Goal: Task Accomplishment & Management: Manage account settings

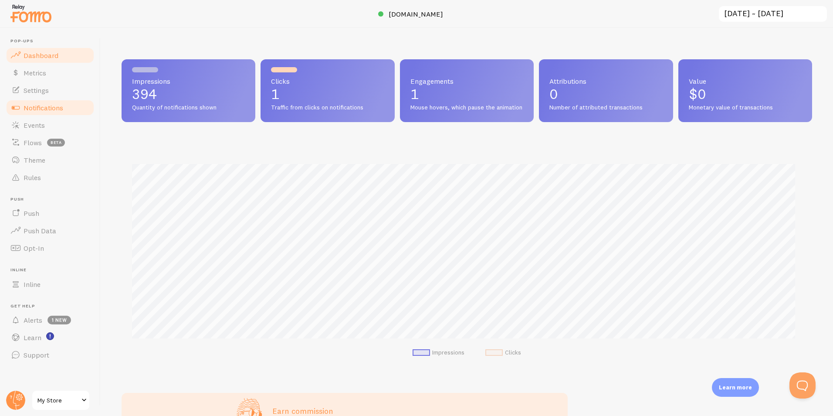
click at [39, 107] on span "Notifications" at bounding box center [44, 107] width 40 height 9
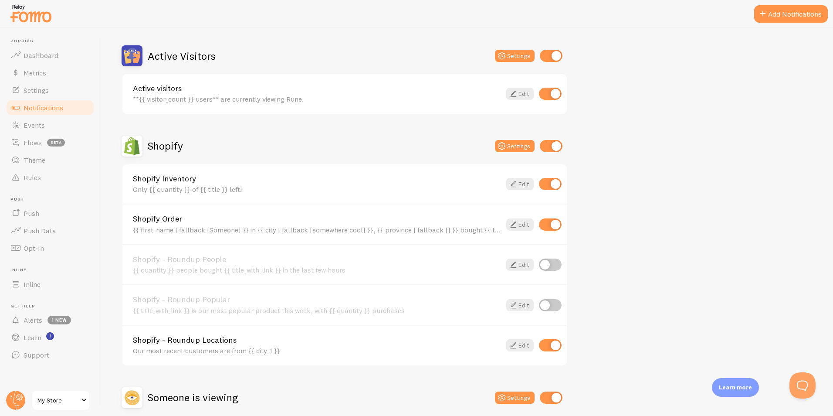
scroll to position [218, 0]
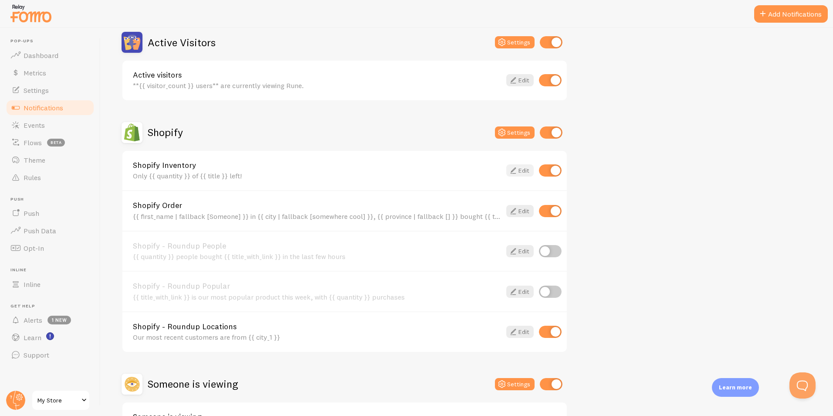
click at [518, 172] on link "Edit" at bounding box center [519, 170] width 27 height 12
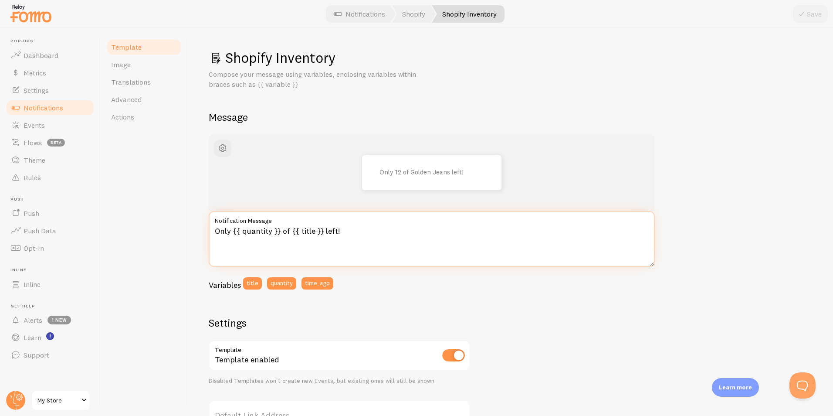
click at [286, 233] on textarea "Only {{ quantity }} of {{ title }} left!" at bounding box center [432, 239] width 446 height 56
type textarea "Only {{ quantity }} bottles of {{ title }} left!"
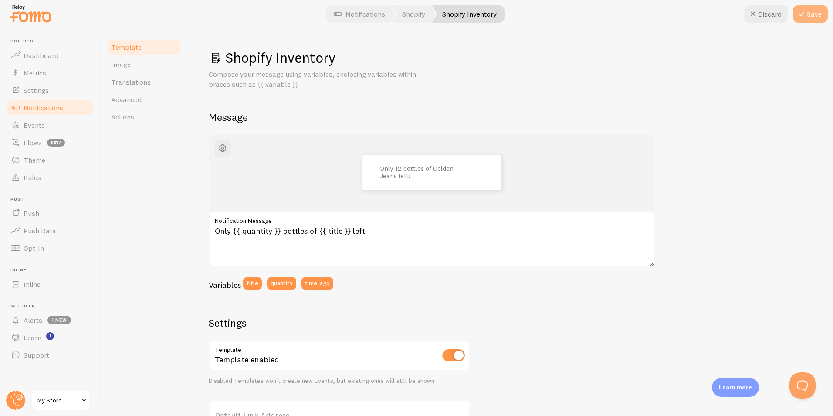
click at [815, 14] on button "Save" at bounding box center [810, 13] width 35 height 17
click at [85, 105] on link "Notifications" at bounding box center [50, 107] width 90 height 17
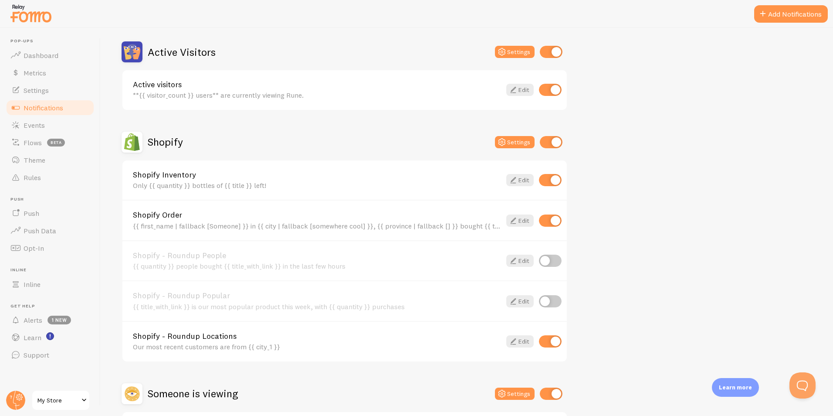
scroll to position [218, 0]
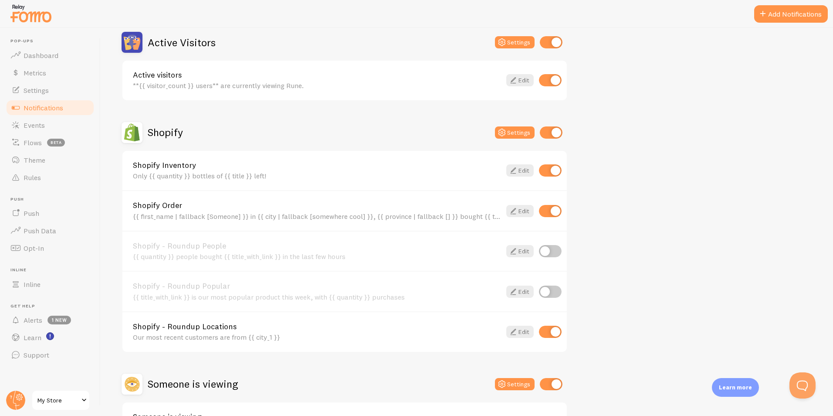
click at [176, 201] on div "Shopify Order {{ first_name | fallback [Someone] }} in {{ city | fallback [some…" at bounding box center [344, 210] width 444 height 41
click at [167, 207] on link "Shopify Order" at bounding box center [317, 205] width 368 height 8
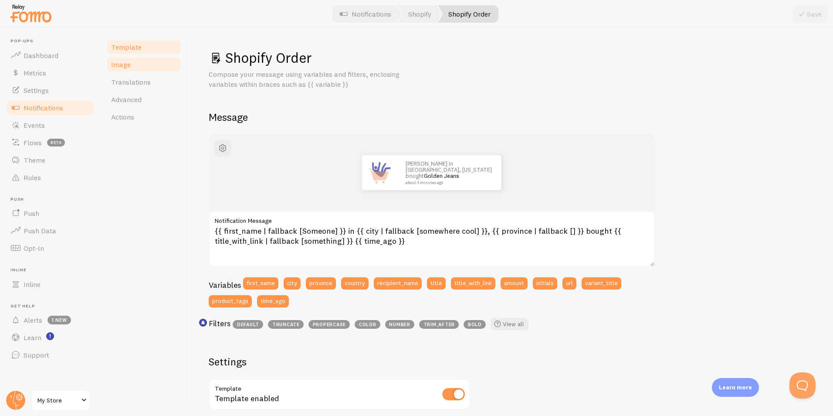
click at [148, 69] on link "Image" at bounding box center [144, 64] width 76 height 17
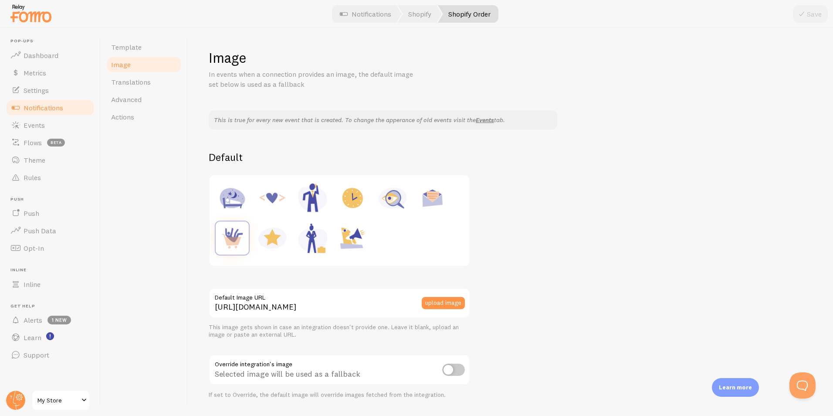
click at [62, 110] on span "Notifications" at bounding box center [44, 107] width 40 height 9
